Goal: Task Accomplishment & Management: Manage account settings

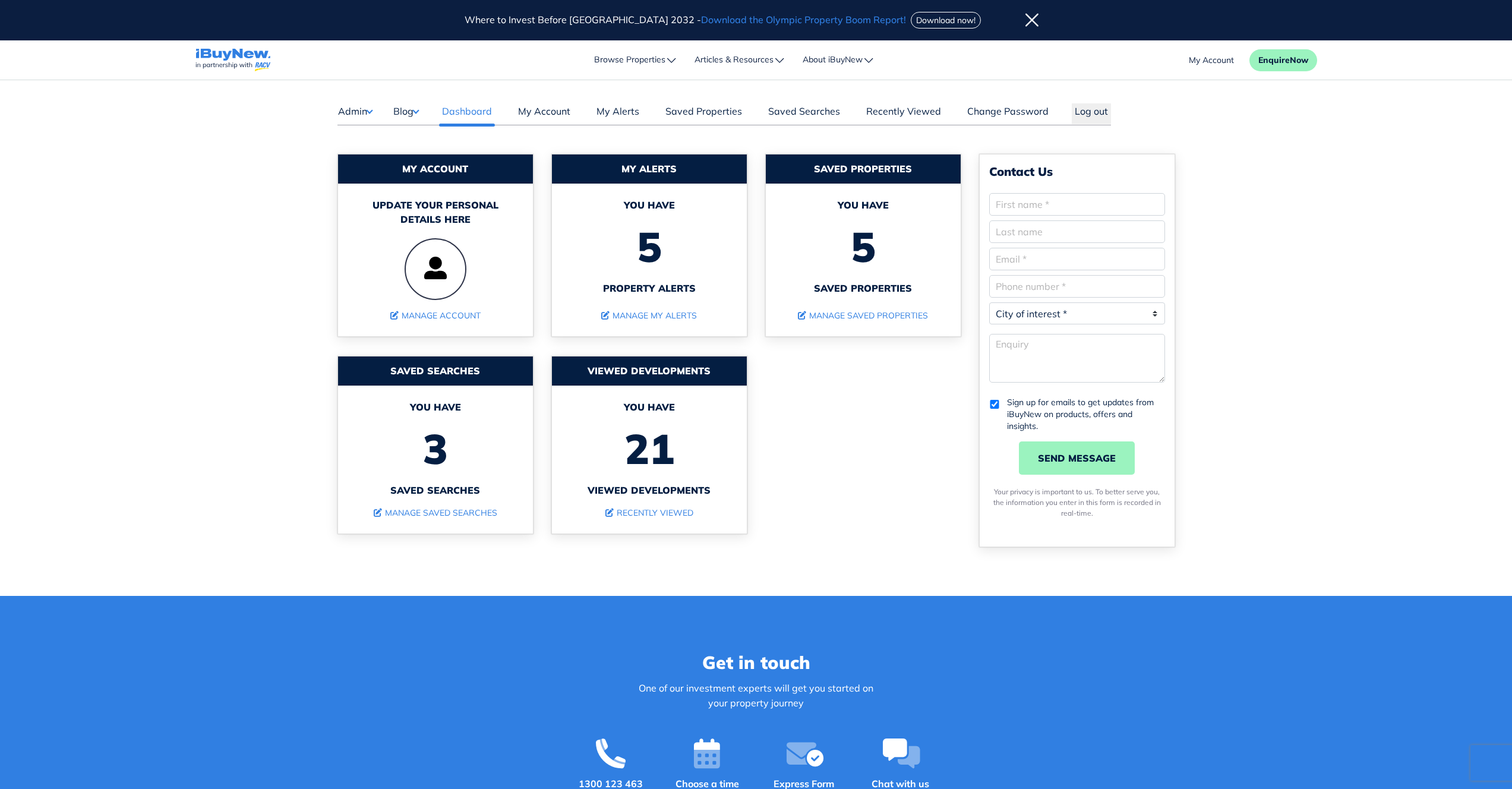
click at [419, 112] on button "Blog" at bounding box center [406, 111] width 26 height 16
click at [423, 135] on link "Posts" at bounding box center [443, 135] width 70 height 14
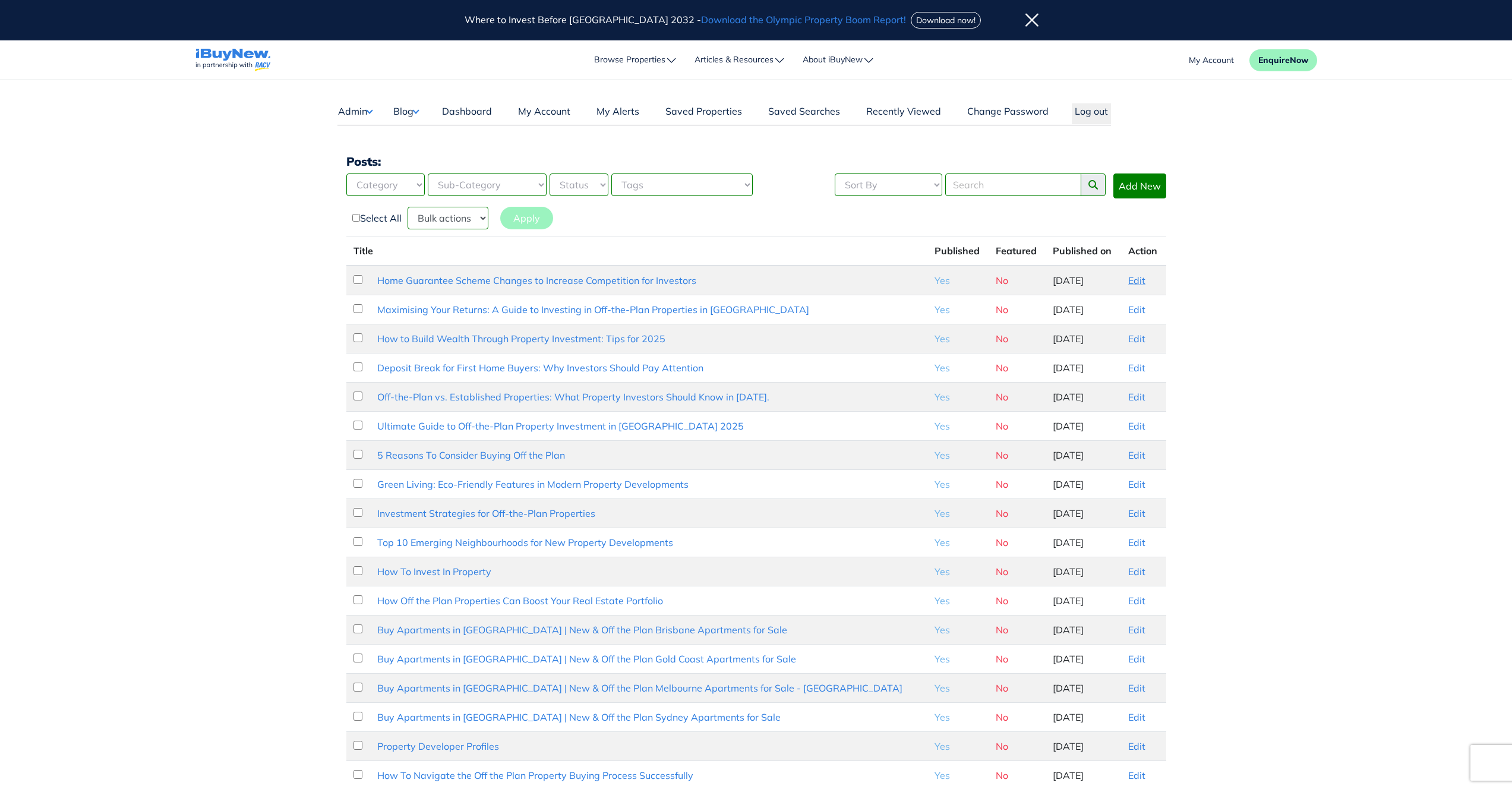
click at [1136, 283] on link "Edit" at bounding box center [1137, 280] width 17 height 12
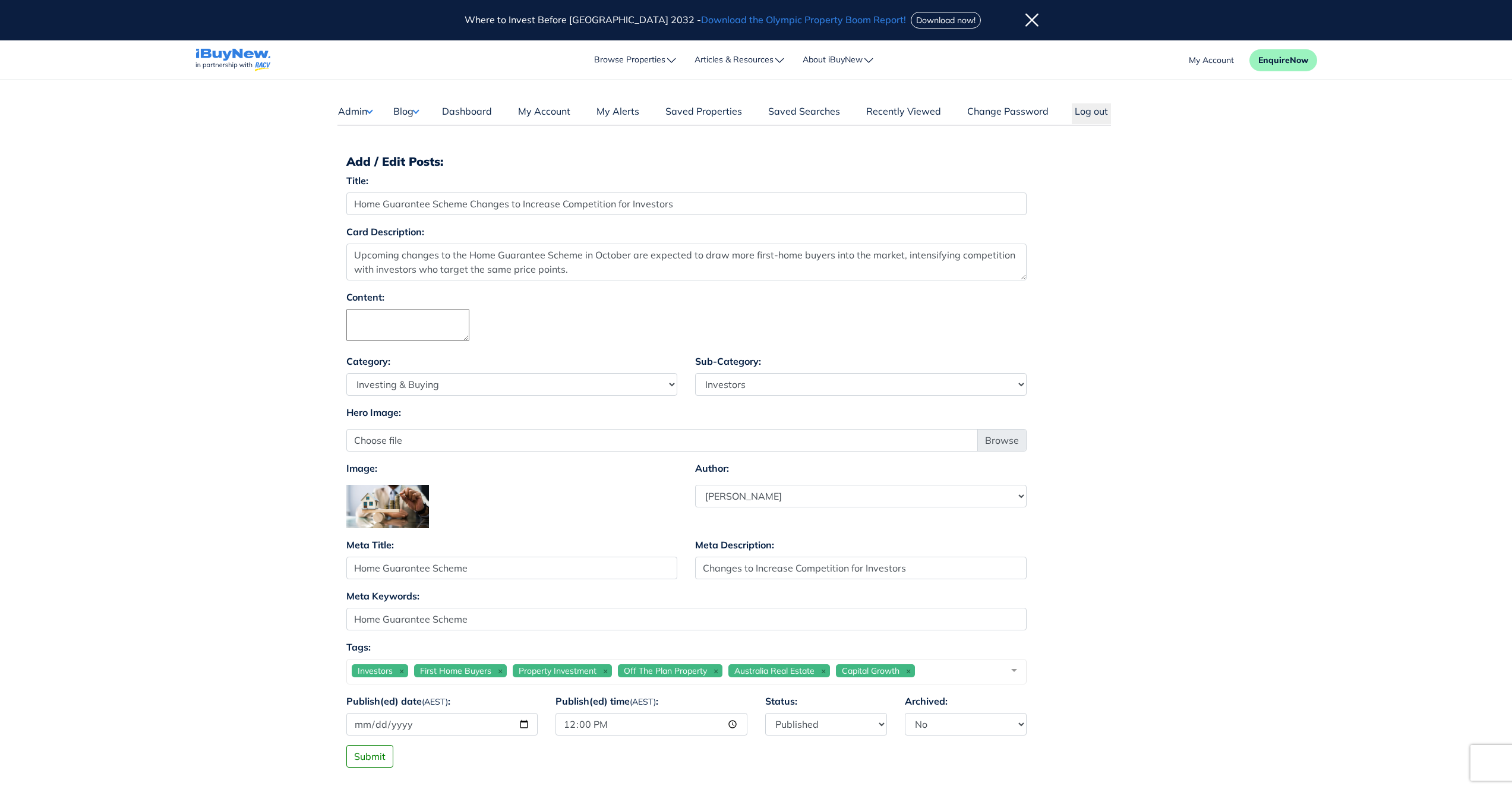
select select "4"
select select "17"
select select "1590"
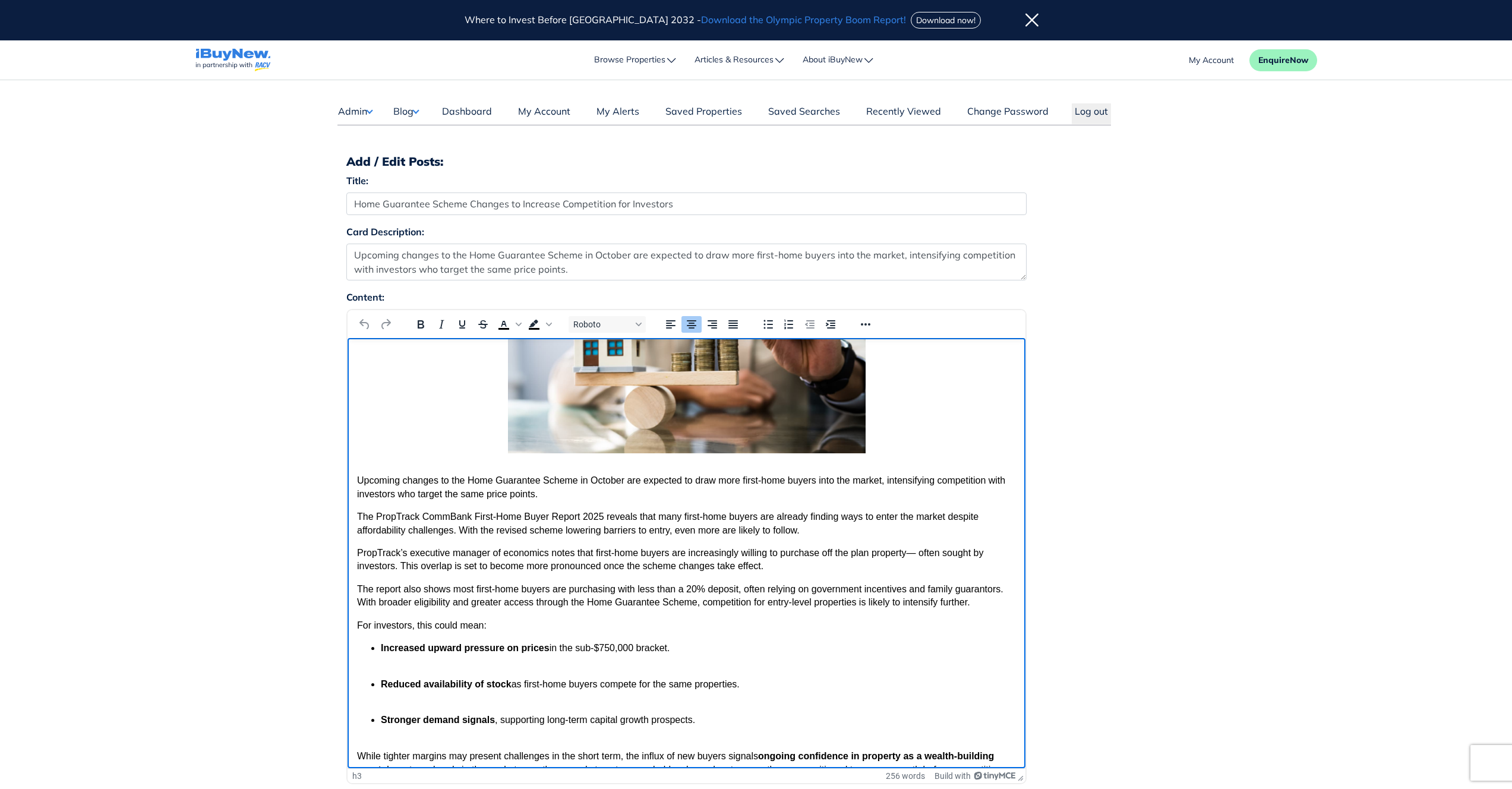
scroll to position [143, 0]
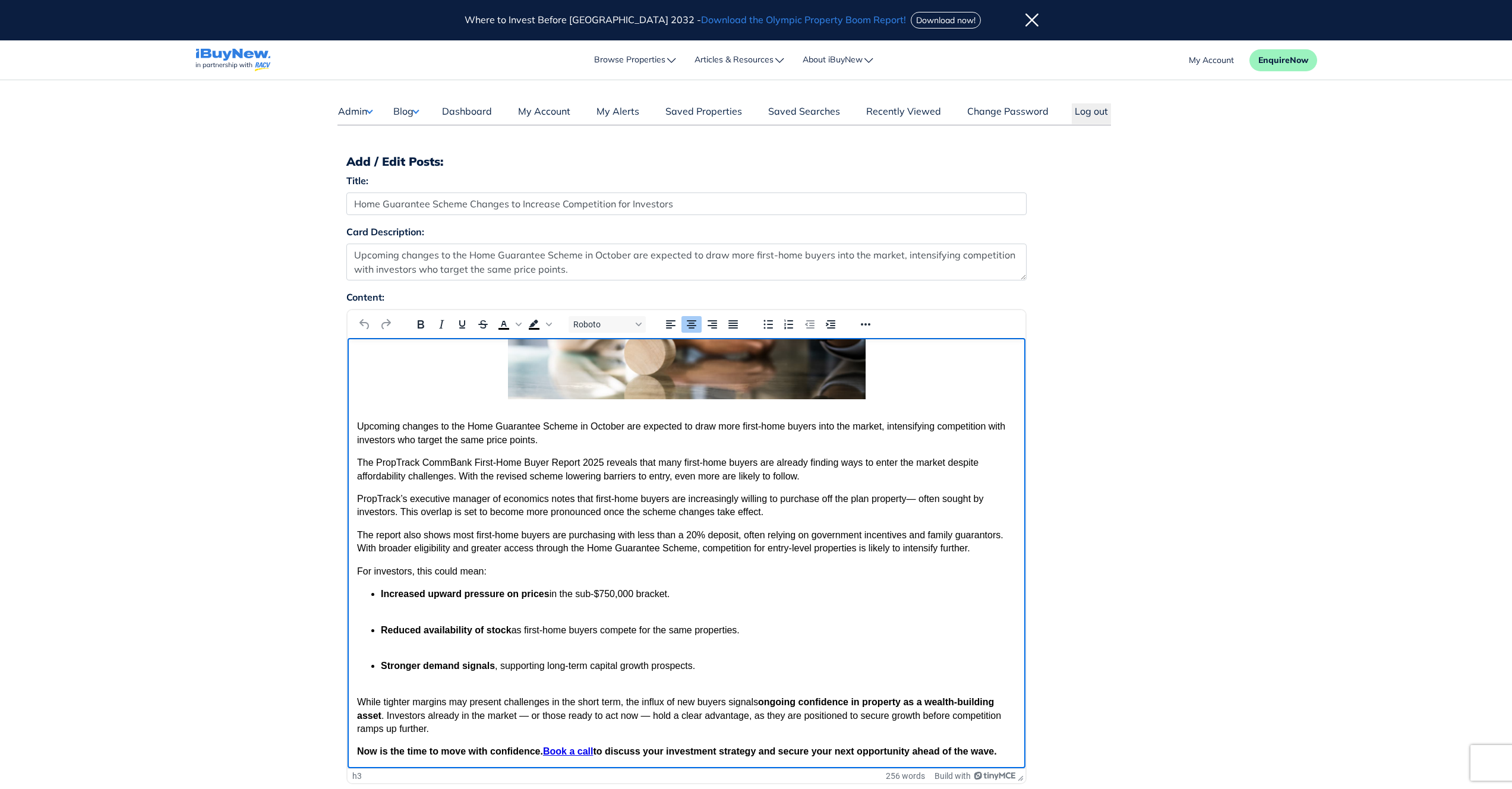
click at [1179, 518] on div "Dashboard Admin Failed Jobs Force PropertyBase Update Manage Content Users" at bounding box center [756, 658] width 855 height 1156
click at [816, 533] on p "The report also shows most first-home buyers are purchasing with less than a 20…" at bounding box center [686, 542] width 659 height 27
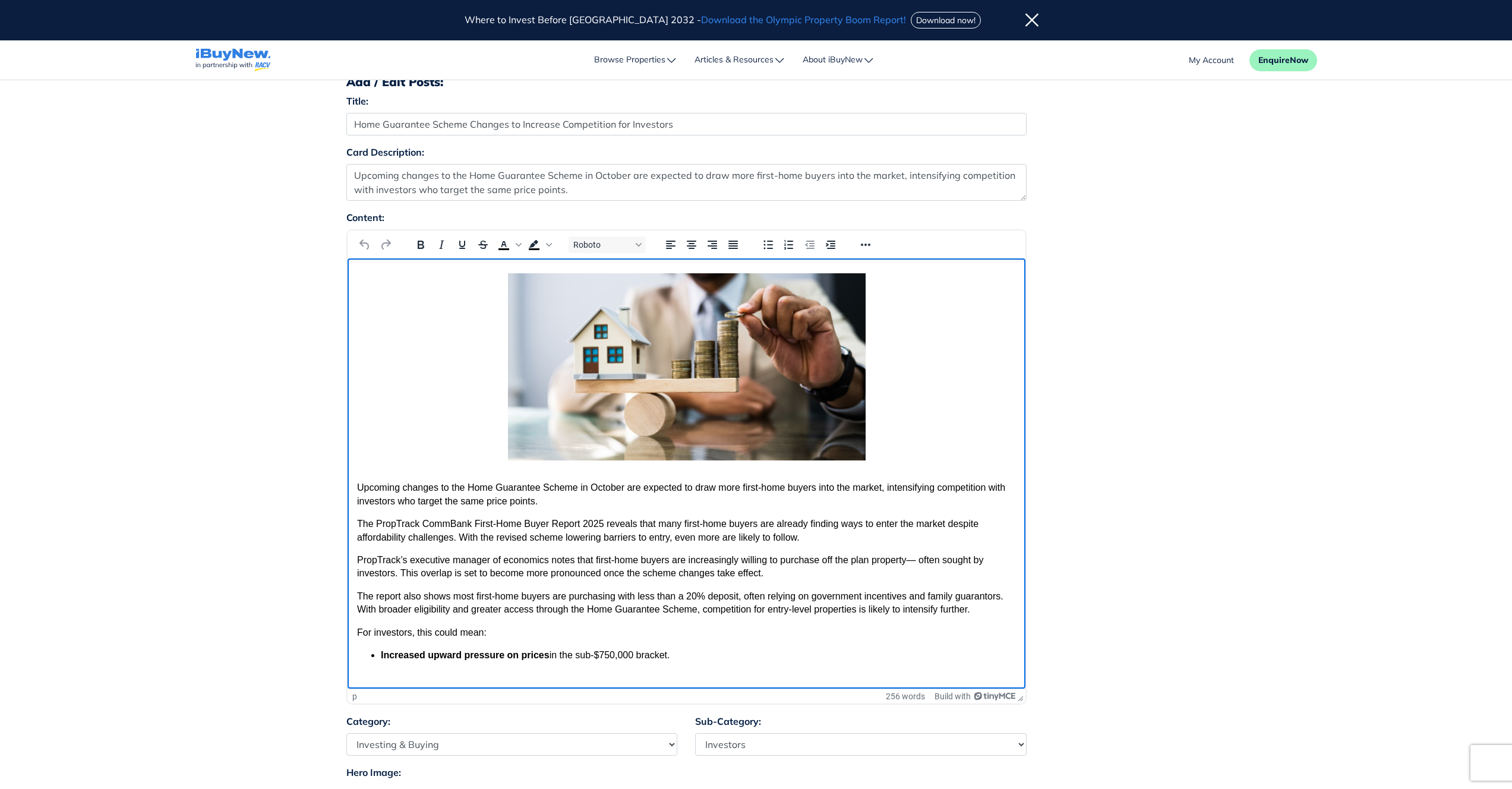
scroll to position [28, 0]
